Goal: Entertainment & Leisure: Consume media (video, audio)

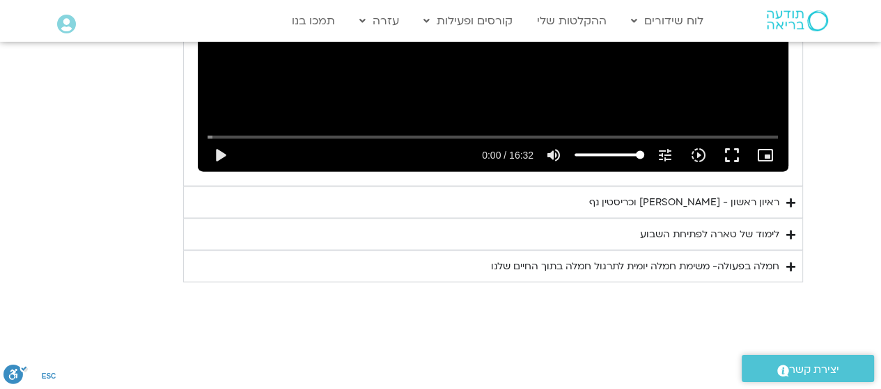
scroll to position [2475, 0]
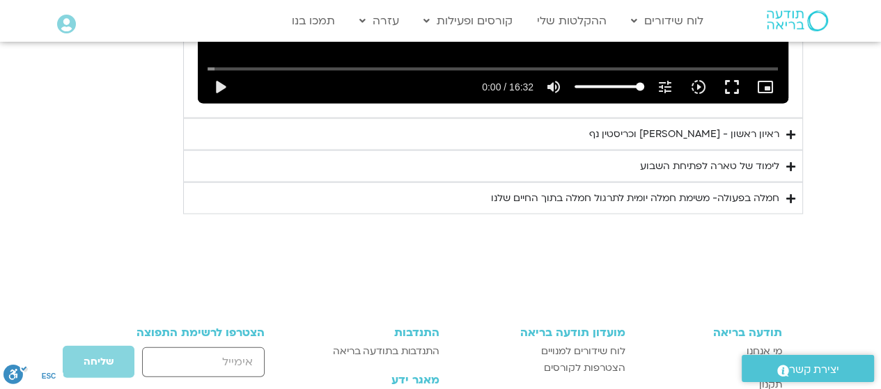
click at [630, 150] on summary "ראיון ראשון - טארה בראך וכריסטין נף" at bounding box center [493, 134] width 620 height 32
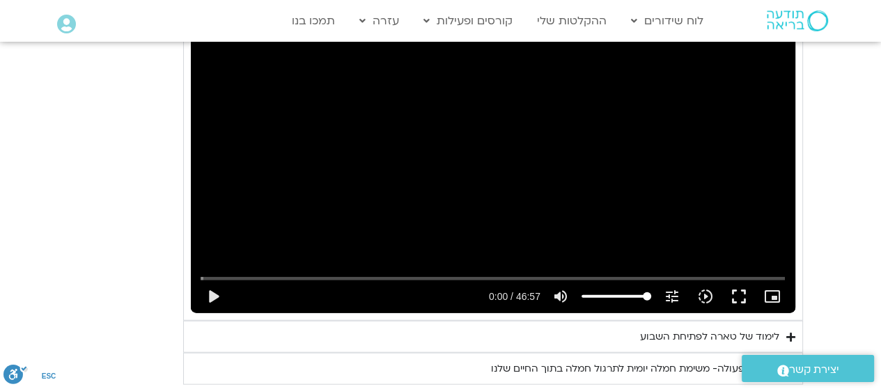
scroll to position [2684, 0]
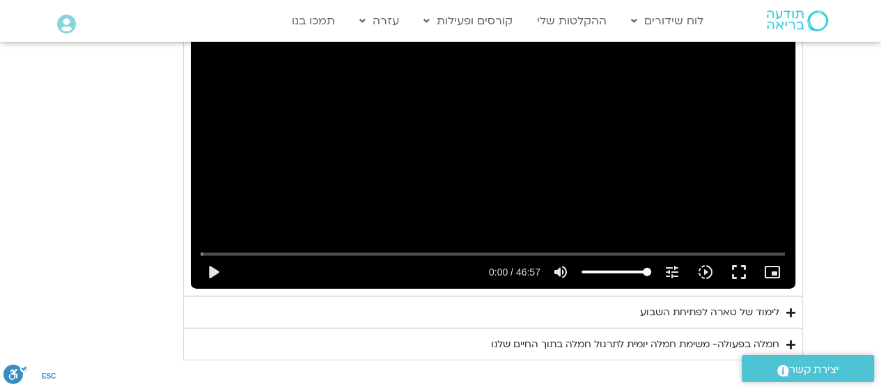
click at [227, 289] on button "play_arrow" at bounding box center [212, 272] width 33 height 33
click at [744, 289] on button "fullscreen" at bounding box center [738, 272] width 33 height 33
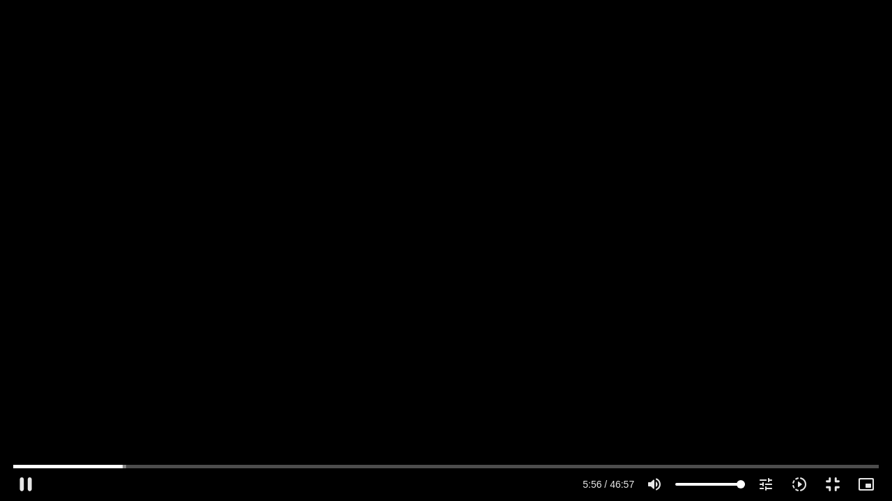
click at [25, 388] on button "pause" at bounding box center [25, 484] width 33 height 33
click at [98, 388] on input "Seek" at bounding box center [445, 466] width 865 height 8
click at [20, 388] on button "play_arrow" at bounding box center [25, 484] width 33 height 33
click at [208, 388] on input "Seek" at bounding box center [445, 466] width 865 height 8
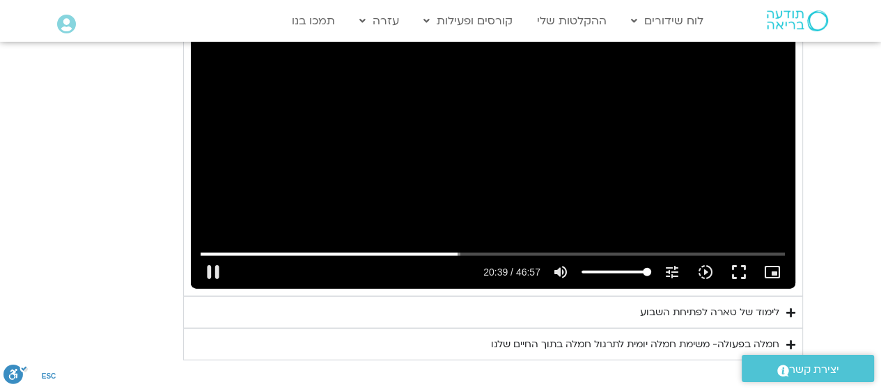
click at [587, 226] on div "Skip Ad 36:14 pause 20:39 / 46:57 volume_up Mute tune Resolution Auto 720p slow…" at bounding box center [493, 119] width 605 height 340
click at [354, 198] on div "Skip Ad 36:14 play_arrow 20:39 / 46:57 volume_up Mute tune Resolution Auto 720p…" at bounding box center [493, 119] width 605 height 340
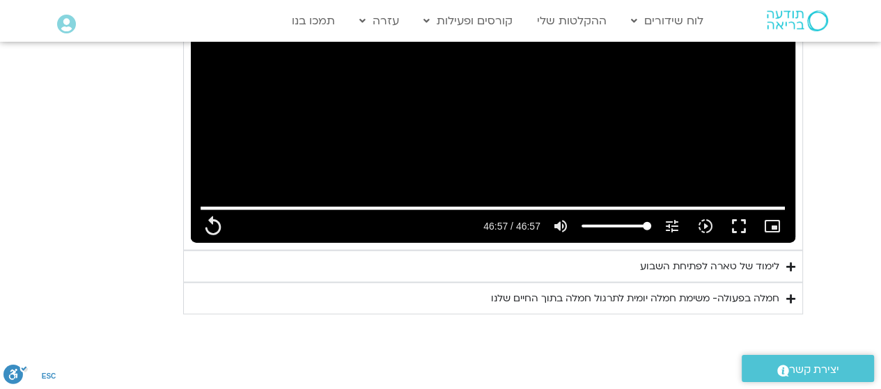
scroll to position [2754, 0]
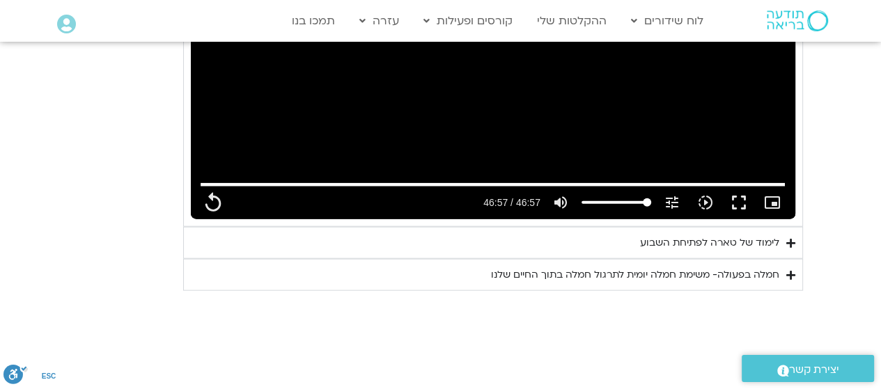
click at [702, 251] on div "לימוד של טארה לפתיחת השבוע" at bounding box center [709, 243] width 139 height 17
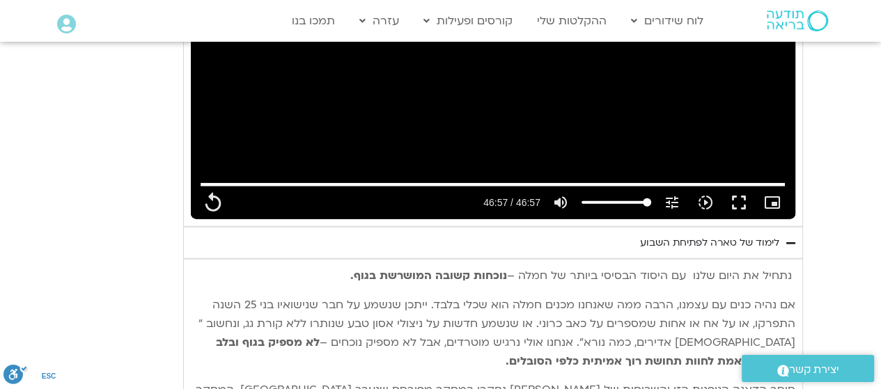
type input "2817.733333"
